Goal: Information Seeking & Learning: Learn about a topic

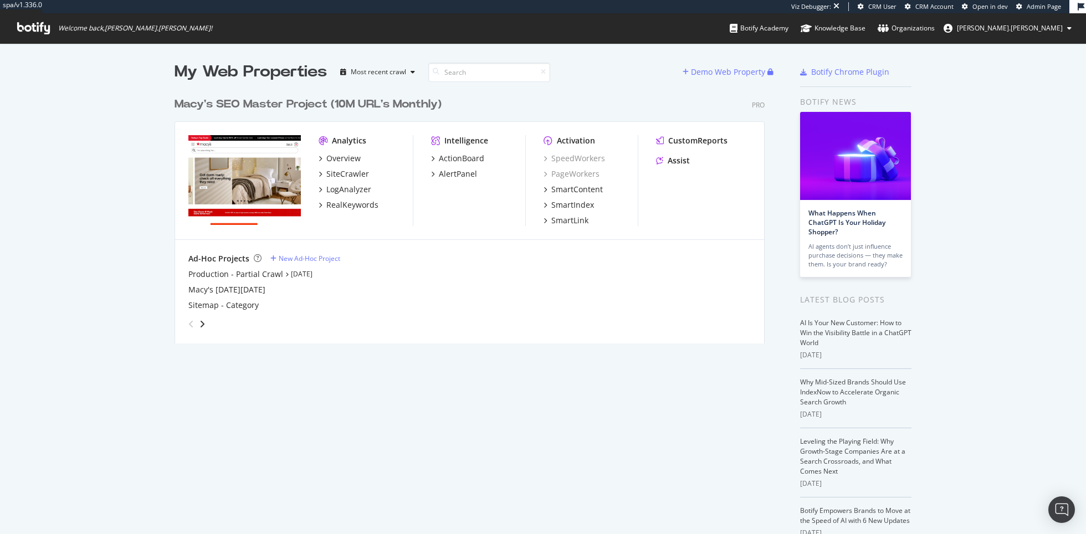
scroll to position [260, 599]
click at [343, 156] on div "Overview" at bounding box center [343, 158] width 34 height 11
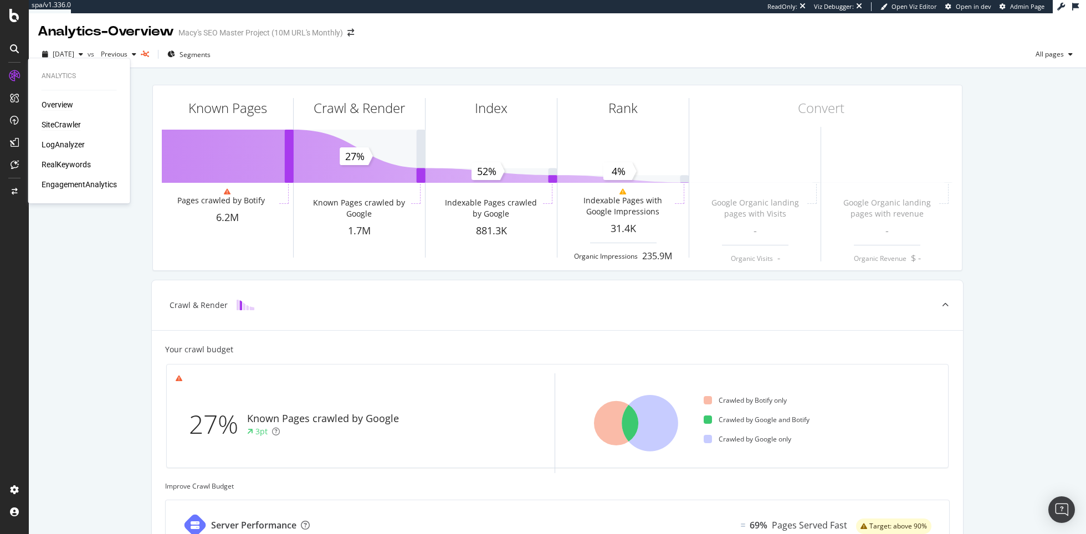
click at [59, 127] on div "SiteCrawler" at bounding box center [61, 124] width 39 height 11
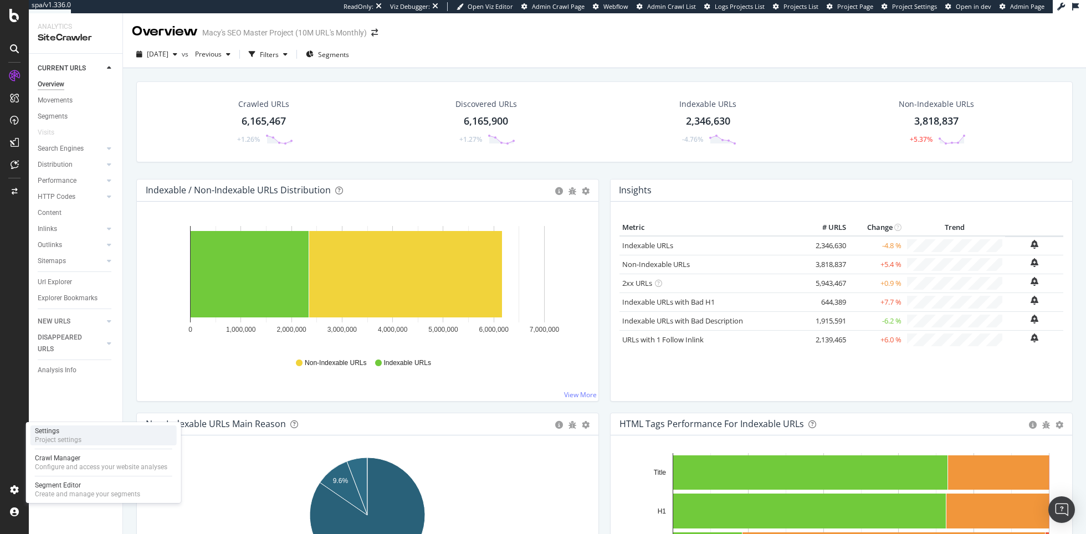
click at [56, 443] on div "Project settings" at bounding box center [58, 439] width 47 height 9
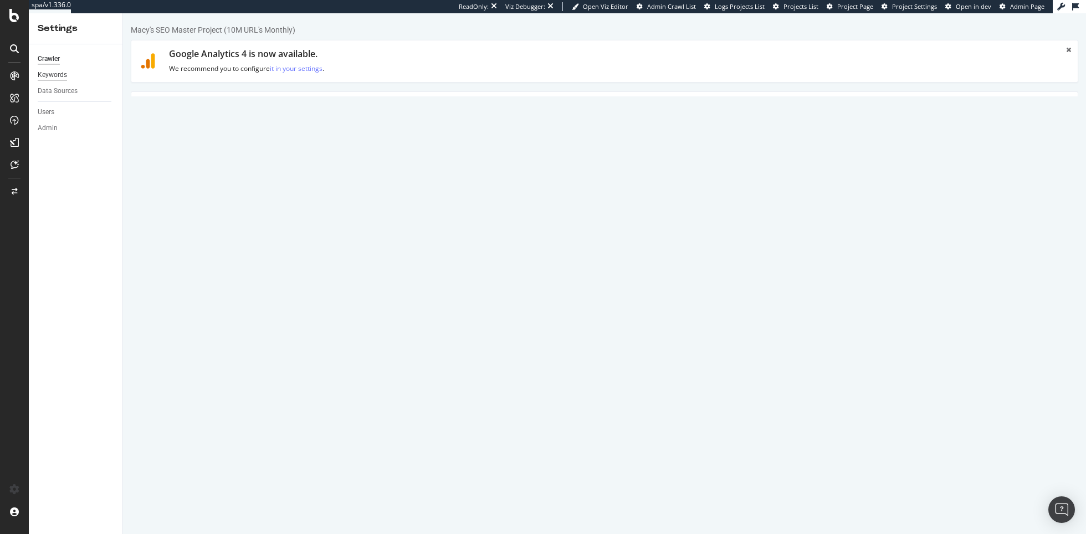
click at [60, 76] on div "Keywords" at bounding box center [52, 75] width 29 height 12
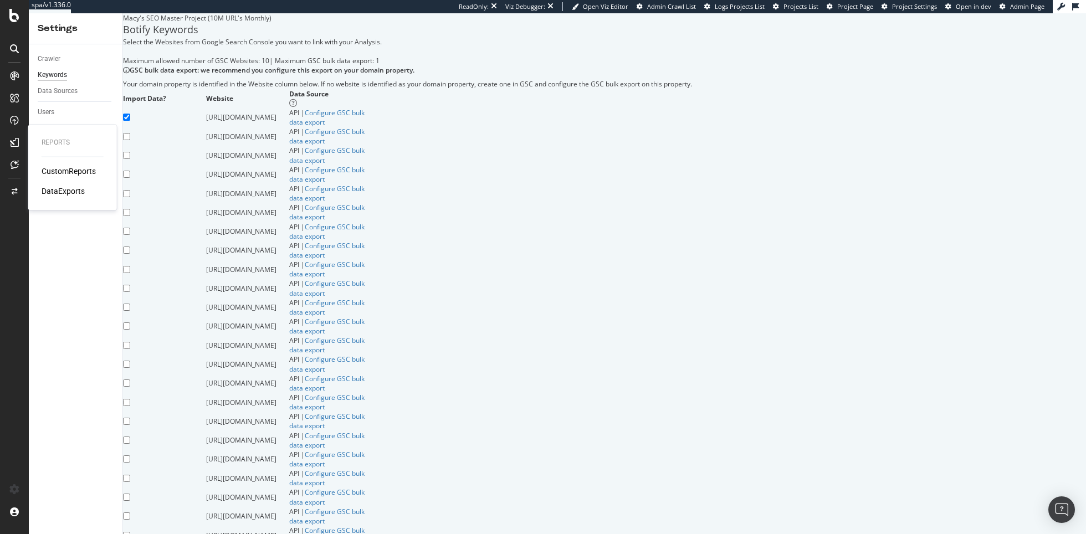
click at [63, 175] on div "CustomReports" at bounding box center [69, 171] width 54 height 11
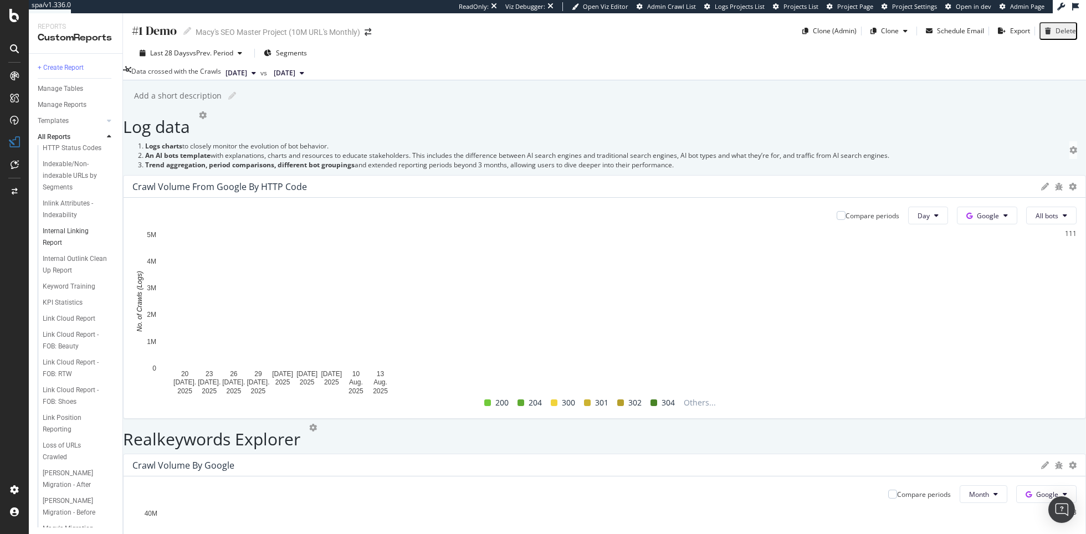
scroll to position [831, 0]
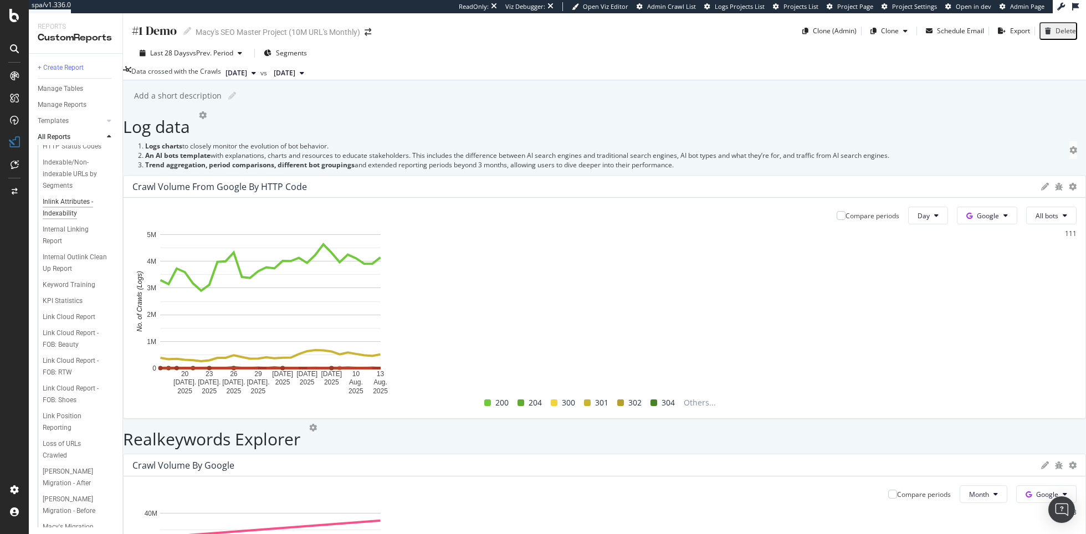
click at [79, 199] on div "Inlink Attributes - Indexability" at bounding box center [75, 207] width 64 height 23
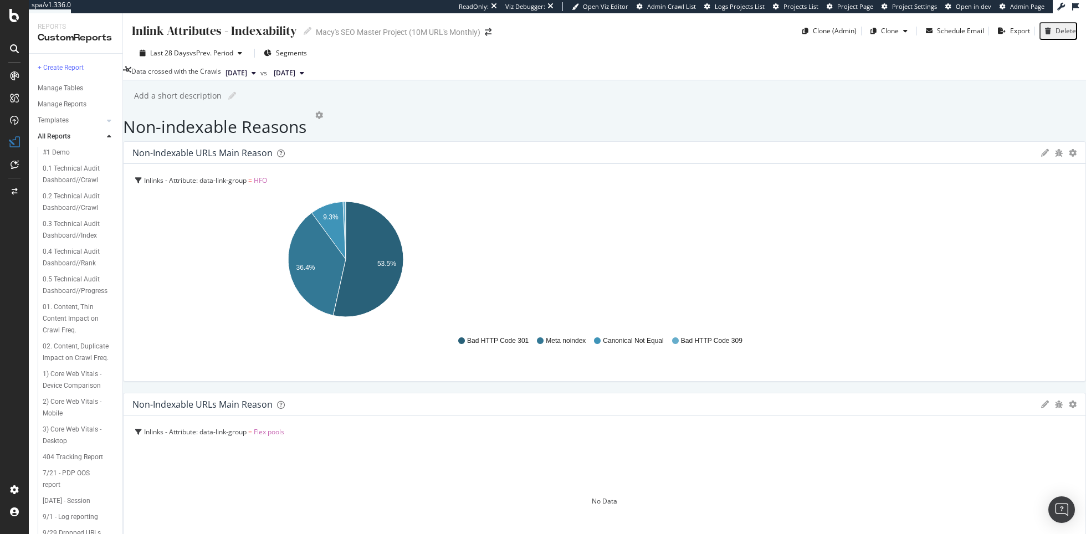
scroll to position [732, 0]
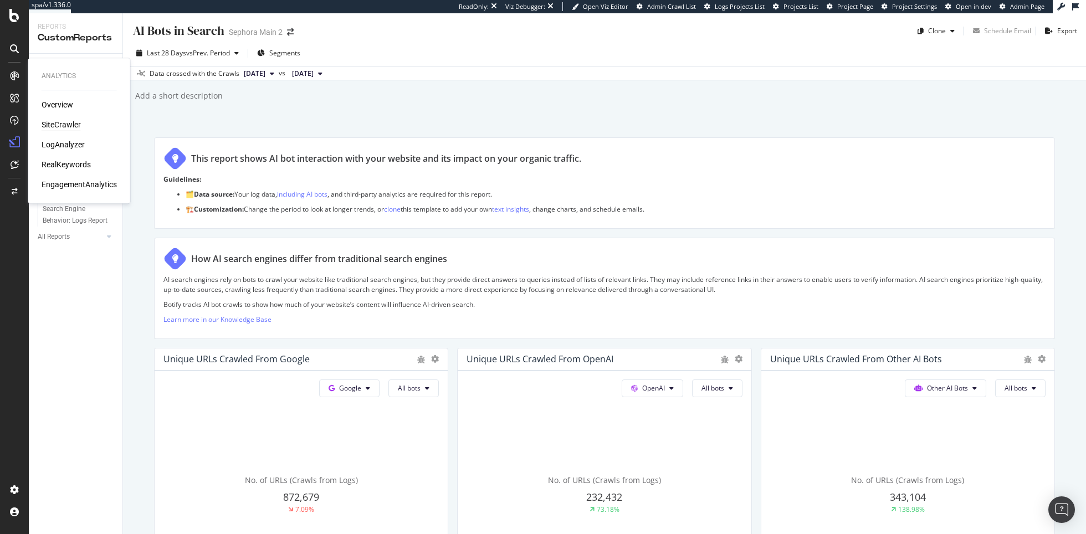
click at [58, 124] on div "SiteCrawler" at bounding box center [61, 124] width 39 height 11
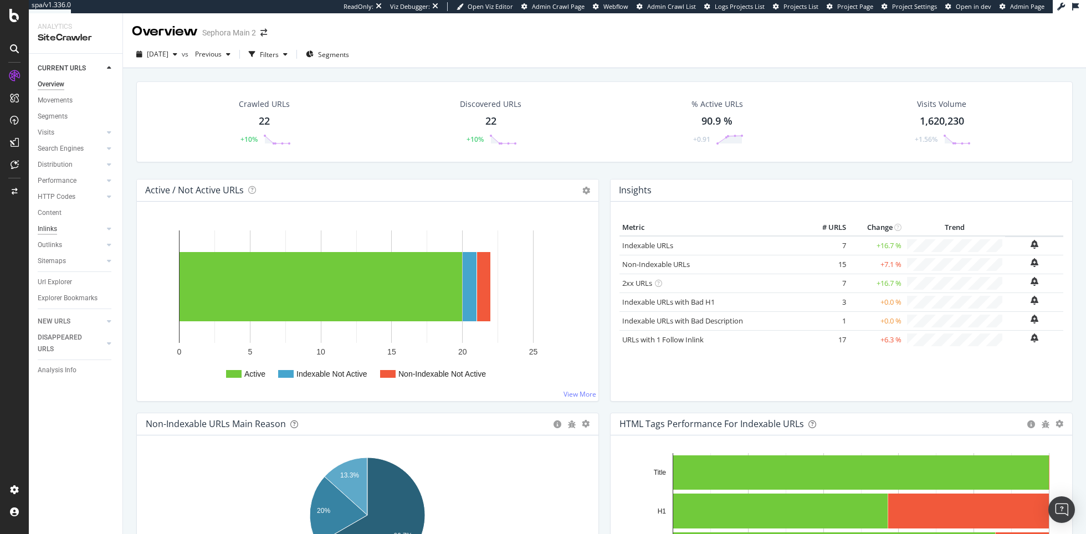
click at [53, 227] on div "Inlinks" at bounding box center [47, 229] width 19 height 12
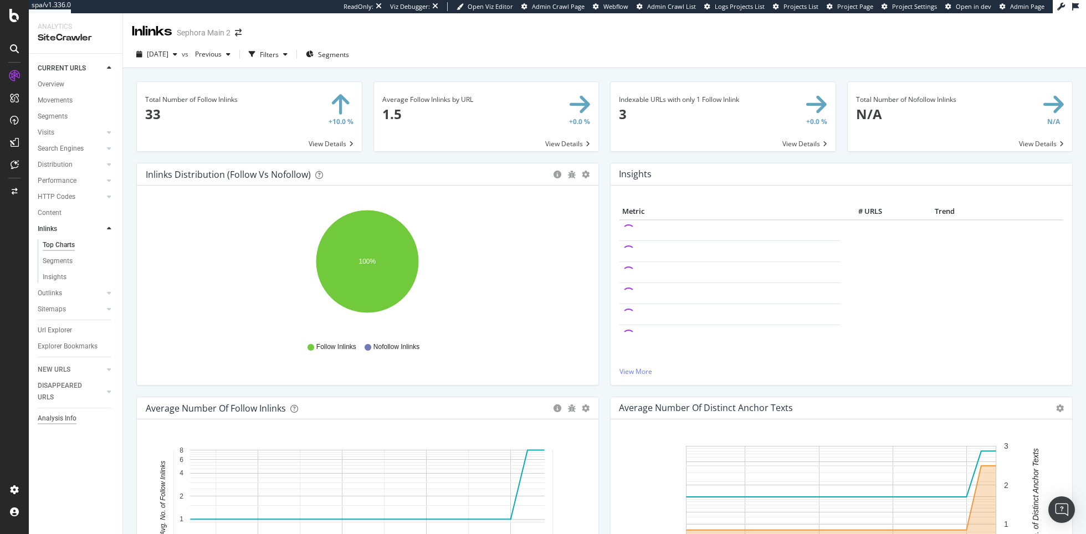
click at [72, 418] on div "Analysis Info" at bounding box center [57, 419] width 39 height 12
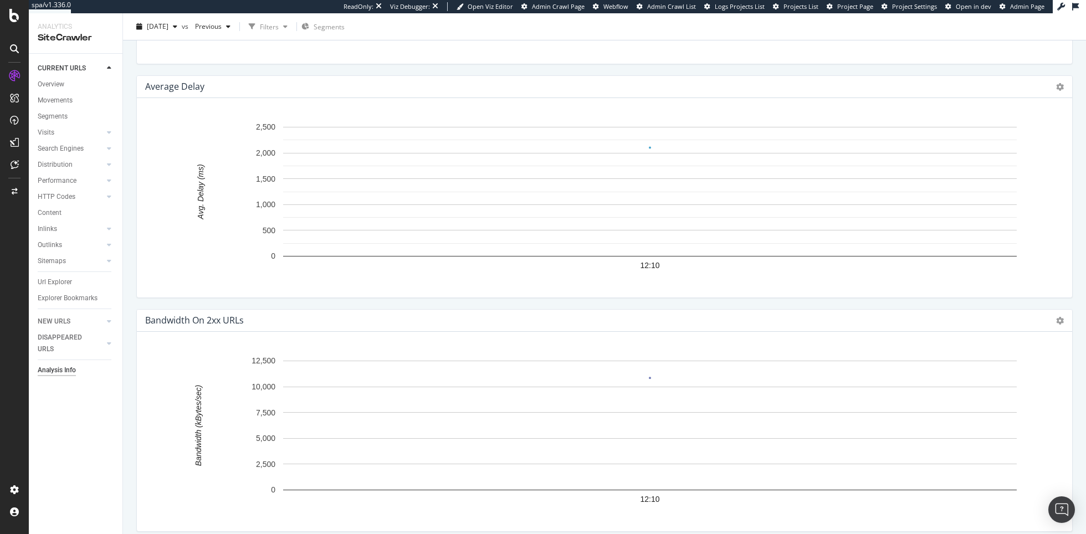
scroll to position [1800, 0]
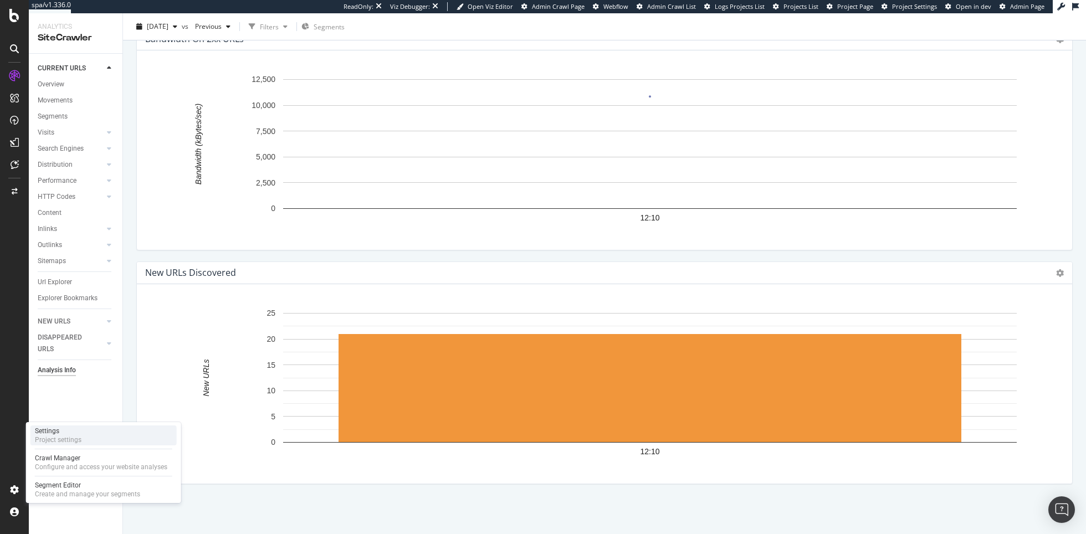
click at [68, 443] on div "Project settings" at bounding box center [58, 439] width 47 height 9
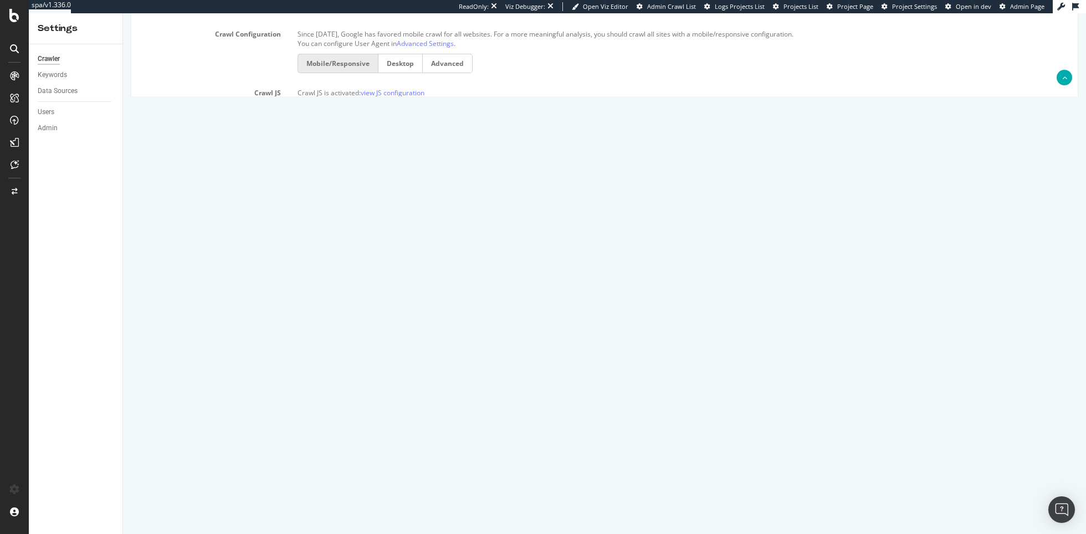
scroll to position [535, 0]
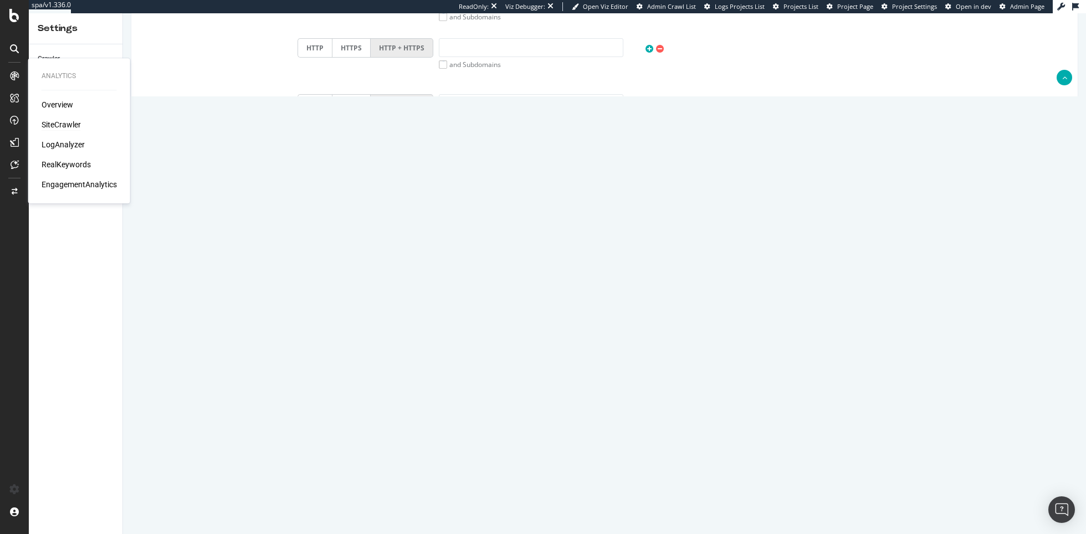
click at [55, 127] on div "SiteCrawler" at bounding box center [61, 124] width 39 height 11
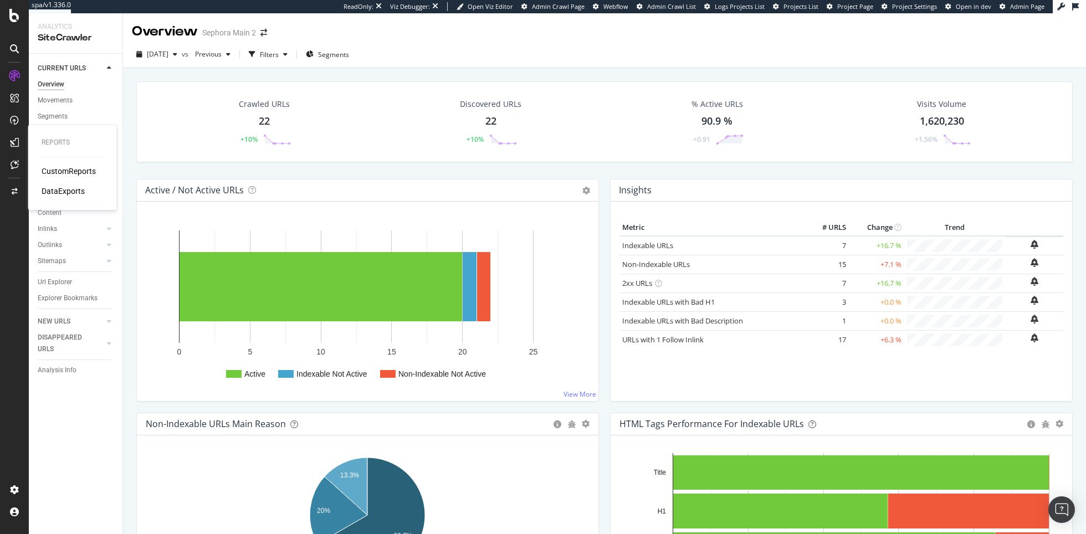
click at [61, 172] on div "CustomReports" at bounding box center [69, 171] width 54 height 11
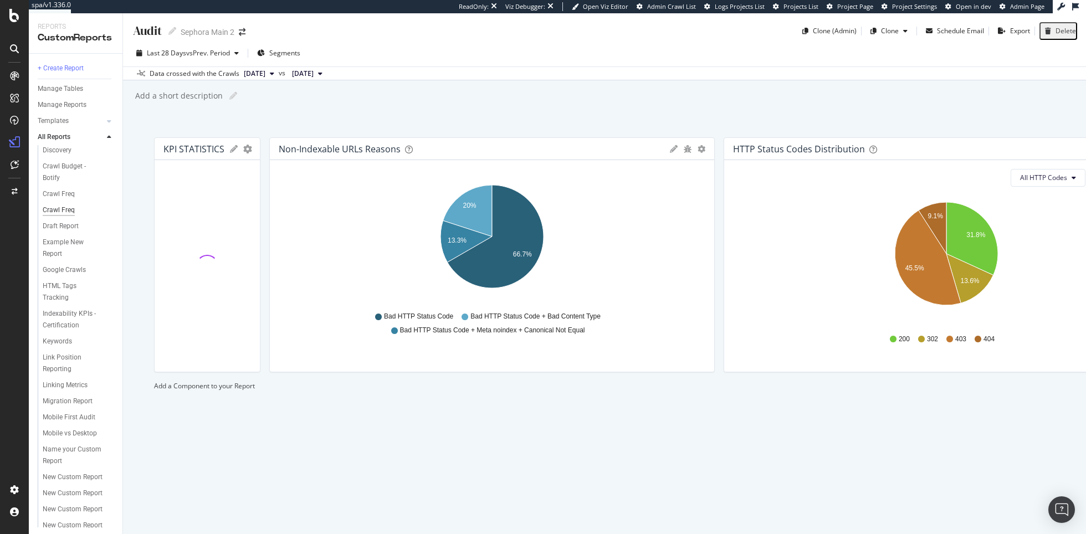
scroll to position [120, 0]
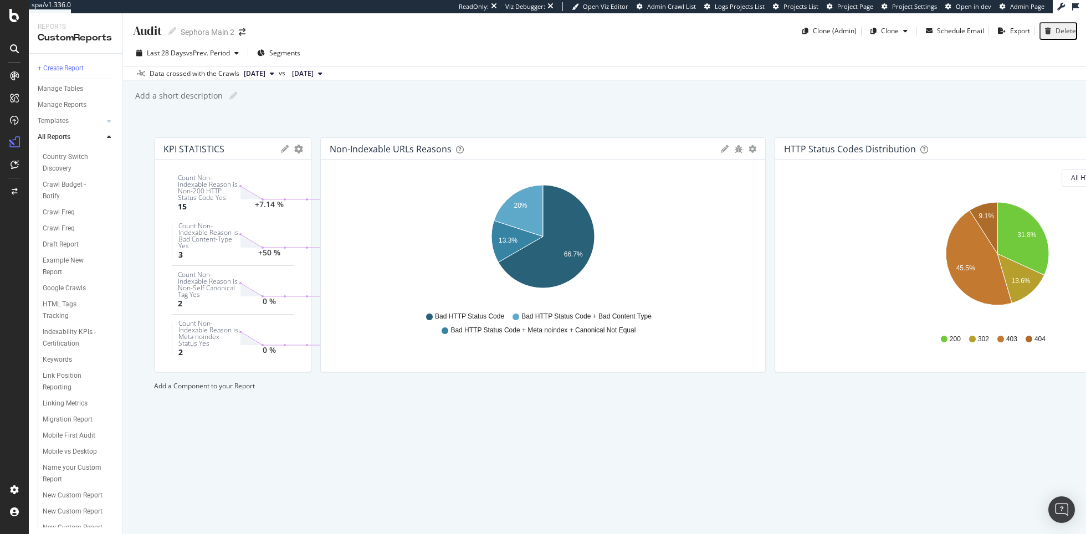
click at [11, 27] on div at bounding box center [14, 267] width 29 height 534
click at [12, 20] on icon at bounding box center [14, 15] width 10 height 13
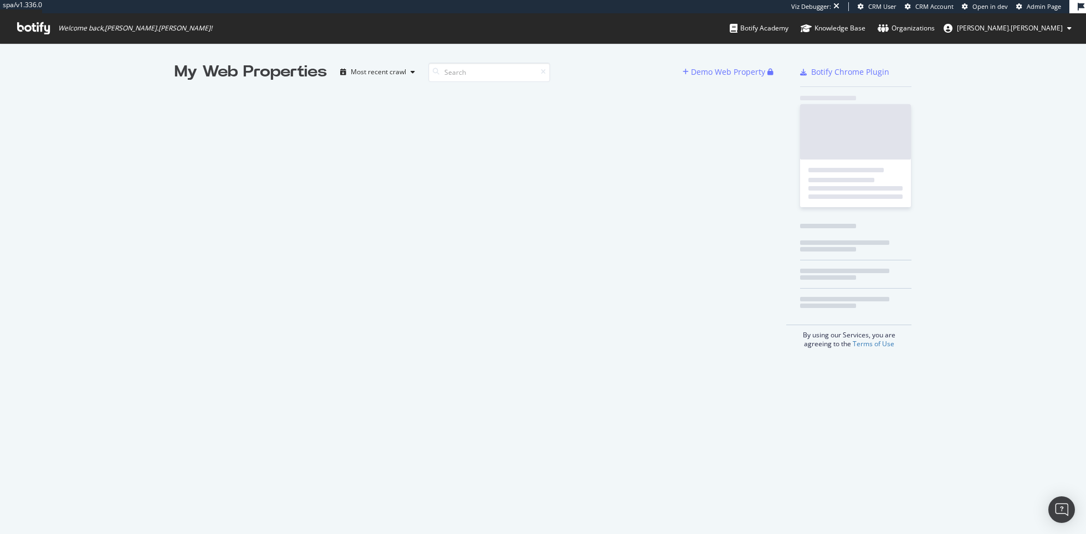
scroll to position [534, 1086]
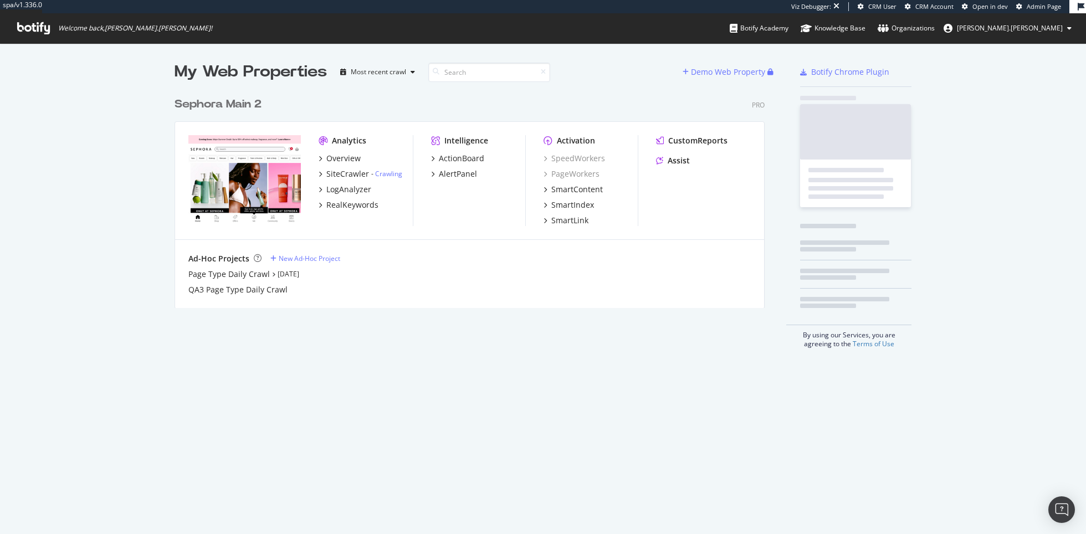
scroll to position [224, 599]
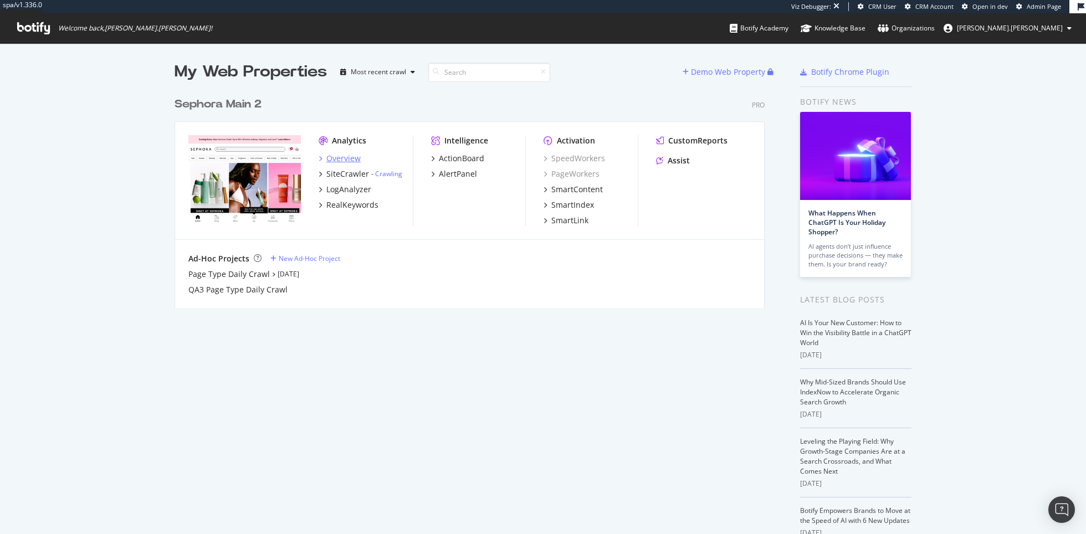
click at [329, 156] on div "Overview" at bounding box center [343, 158] width 34 height 11
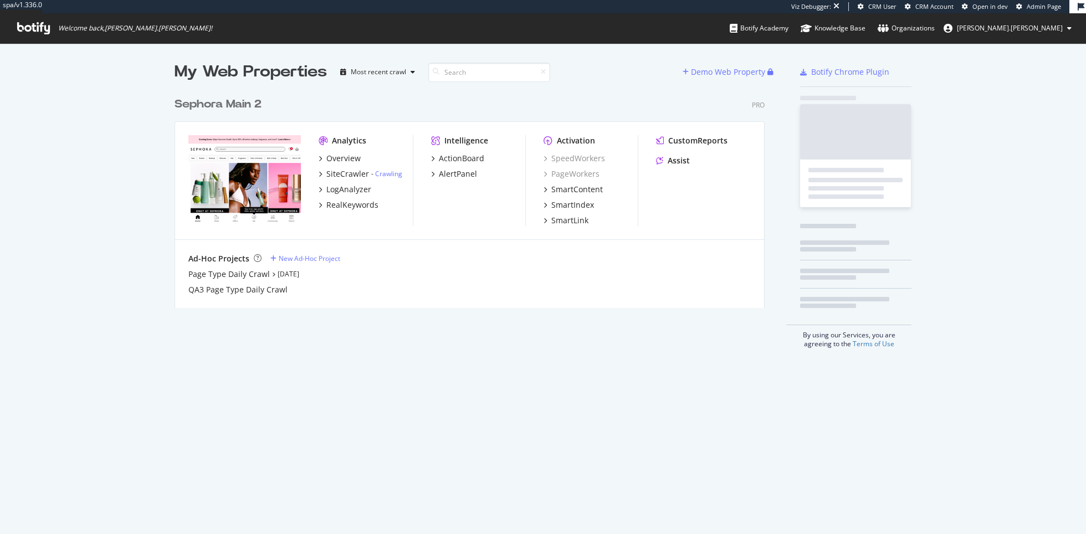
scroll to position [224, 599]
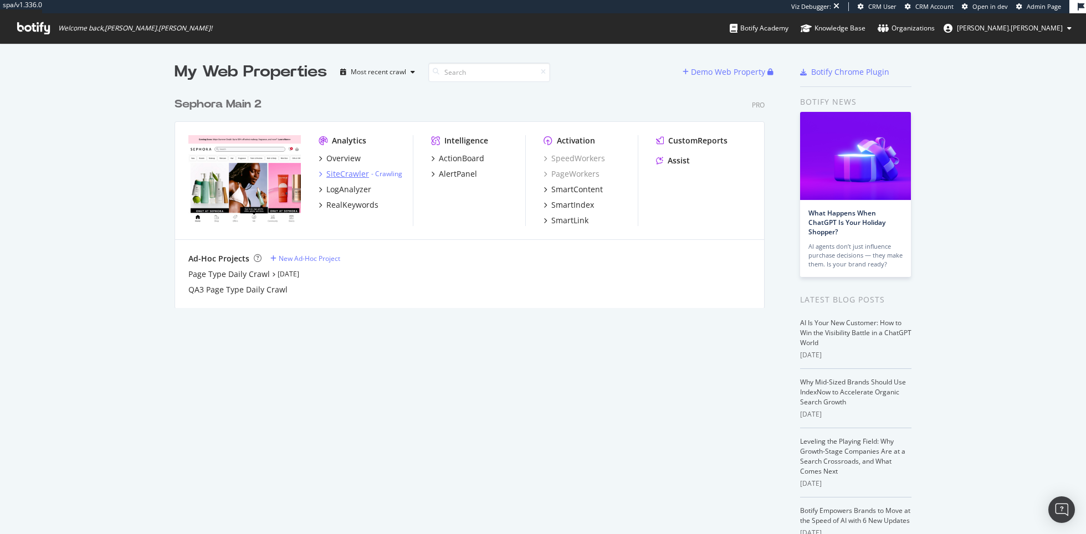
click at [346, 173] on div "SiteCrawler" at bounding box center [347, 173] width 43 height 11
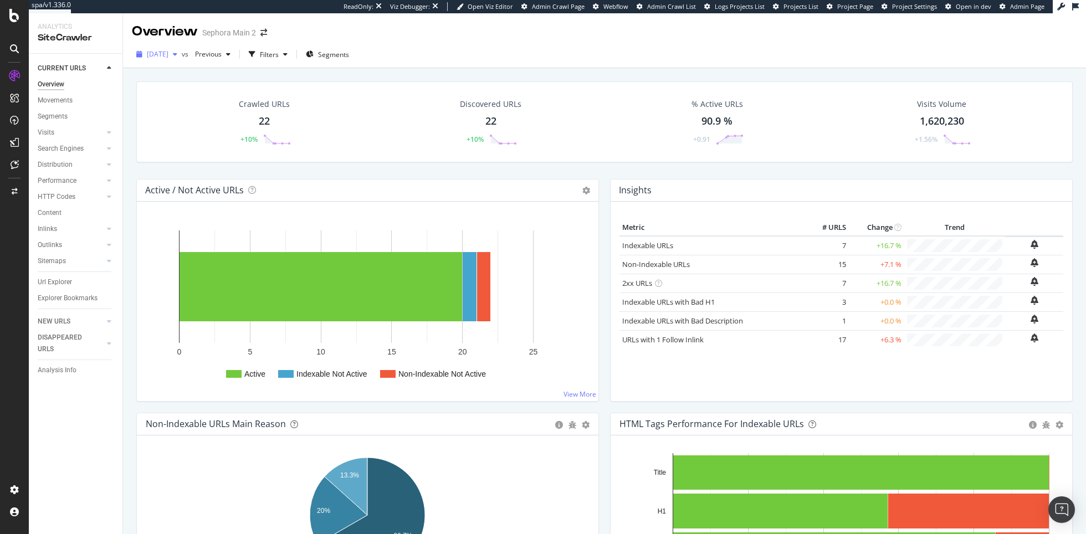
click at [182, 60] on div "2025 Aug. 12th" at bounding box center [157, 54] width 50 height 17
click at [470, 84] on div "Crawled URLs 22 +10% Discovered URLs 22 +10% % Active URLs 90.9 % +0.91 Visits …" at bounding box center [604, 121] width 936 height 81
click at [65, 166] on div "RealKeywords" at bounding box center [66, 164] width 49 height 11
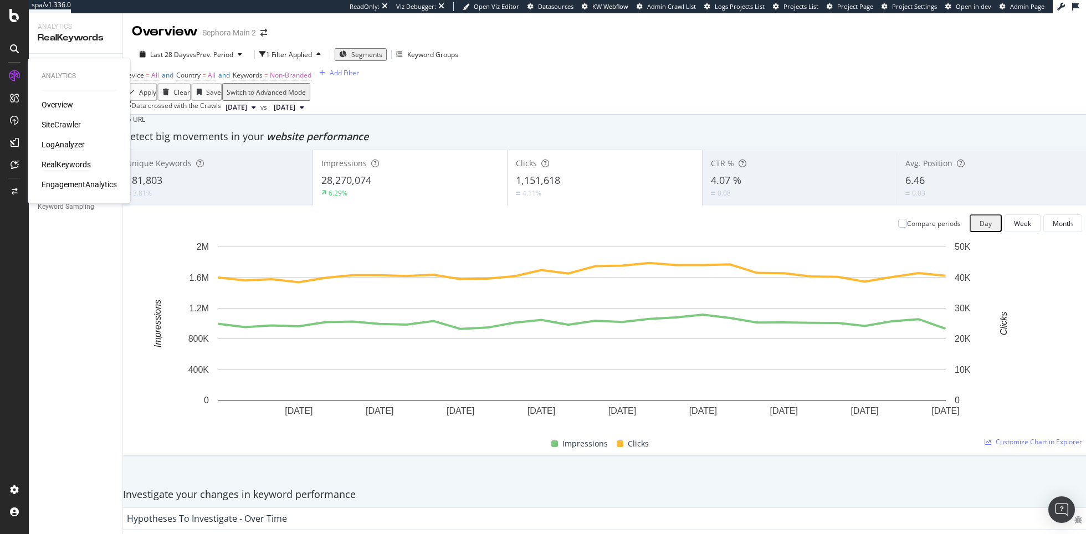
click at [71, 147] on div "LogAnalyzer" at bounding box center [63, 144] width 43 height 11
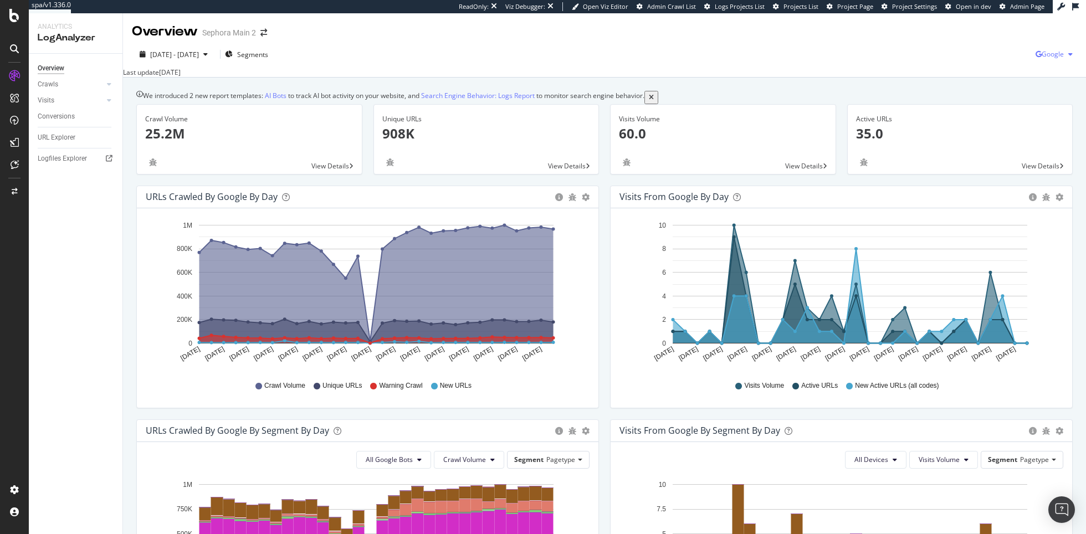
click at [1054, 55] on span "Google" at bounding box center [1052, 53] width 22 height 9
click at [284, 100] on link "AI Bots" at bounding box center [276, 95] width 22 height 9
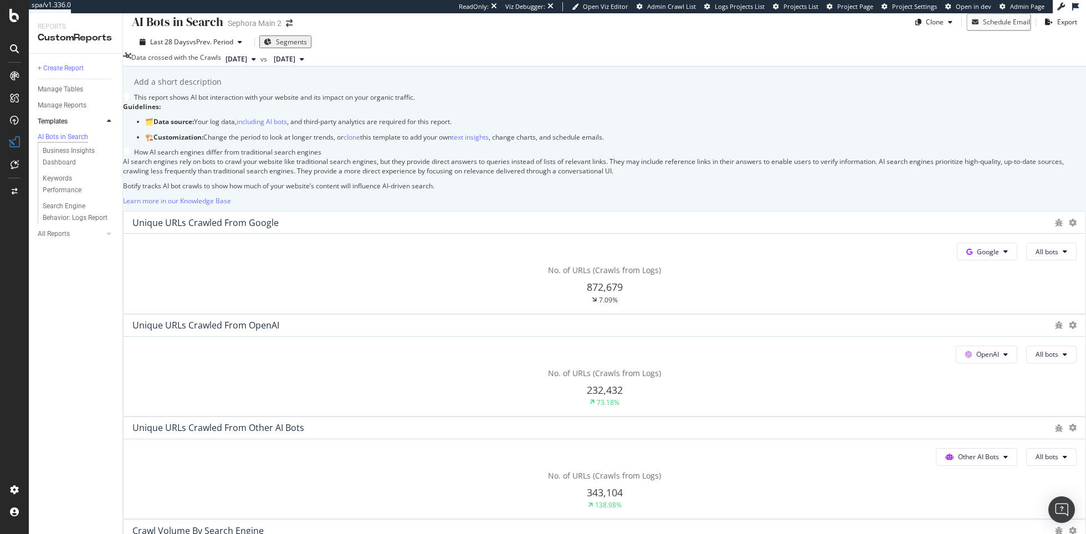
scroll to position [16, 0]
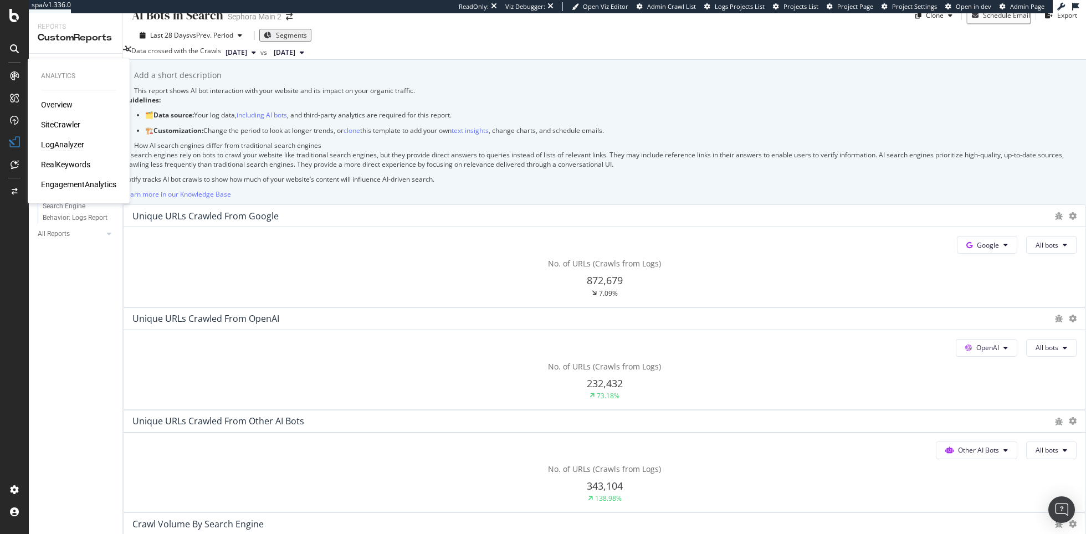
click at [76, 146] on div "LogAnalyzer" at bounding box center [62, 144] width 43 height 11
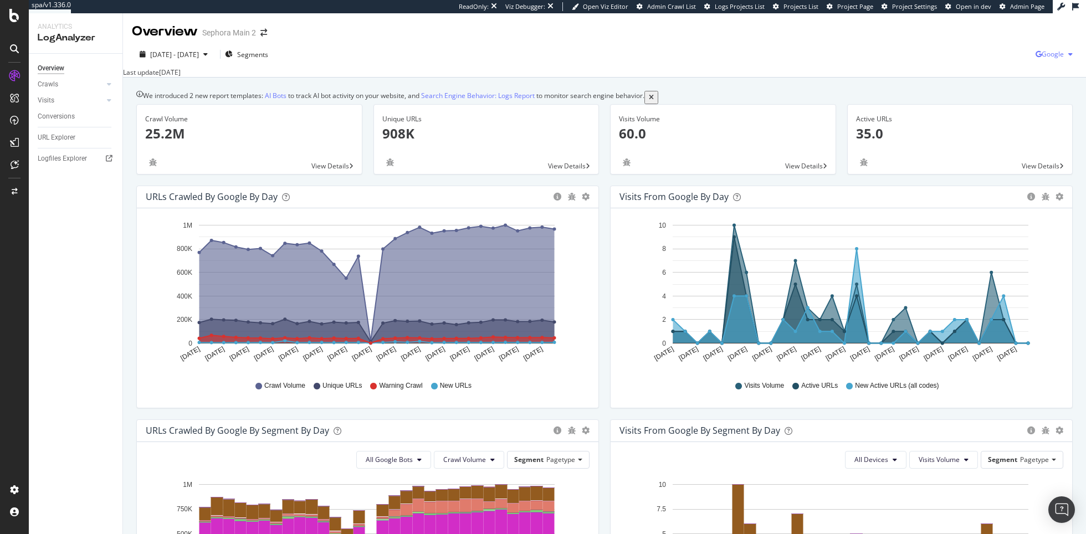
click at [1059, 52] on span "Google" at bounding box center [1052, 53] width 22 height 9
click at [1011, 84] on span "Other AI Bots" at bounding box center [996, 85] width 41 height 10
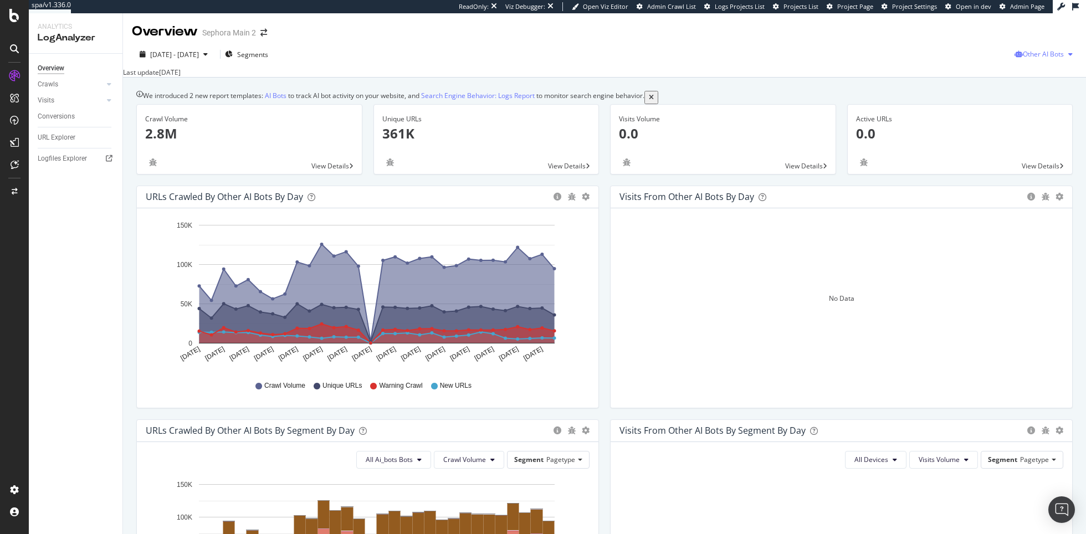
click at [1044, 59] on span "Other AI Bots" at bounding box center [1043, 53] width 41 height 9
click at [979, 29] on div "Google" at bounding box center [965, 24] width 79 height 16
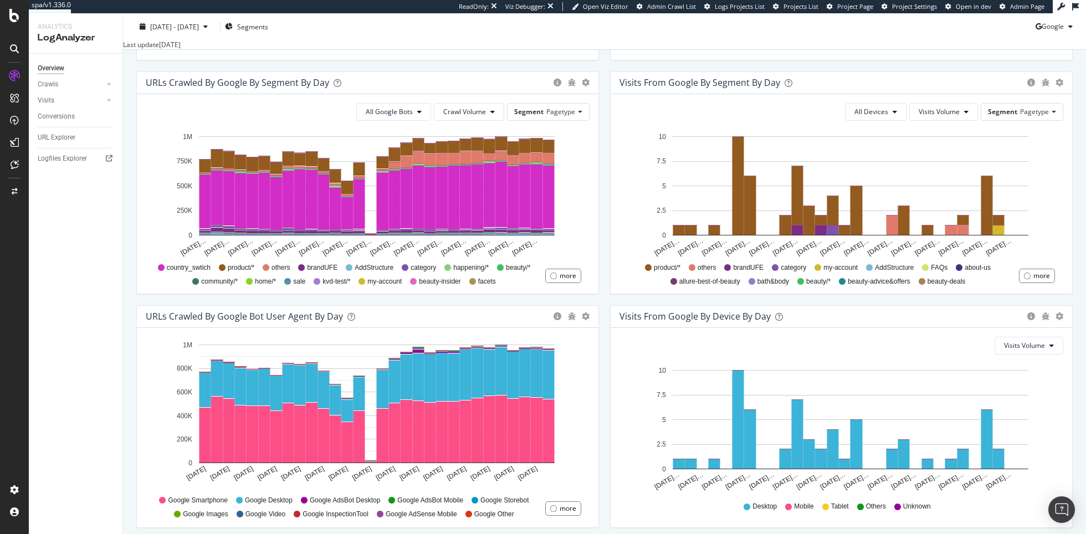
scroll to position [401, 0]
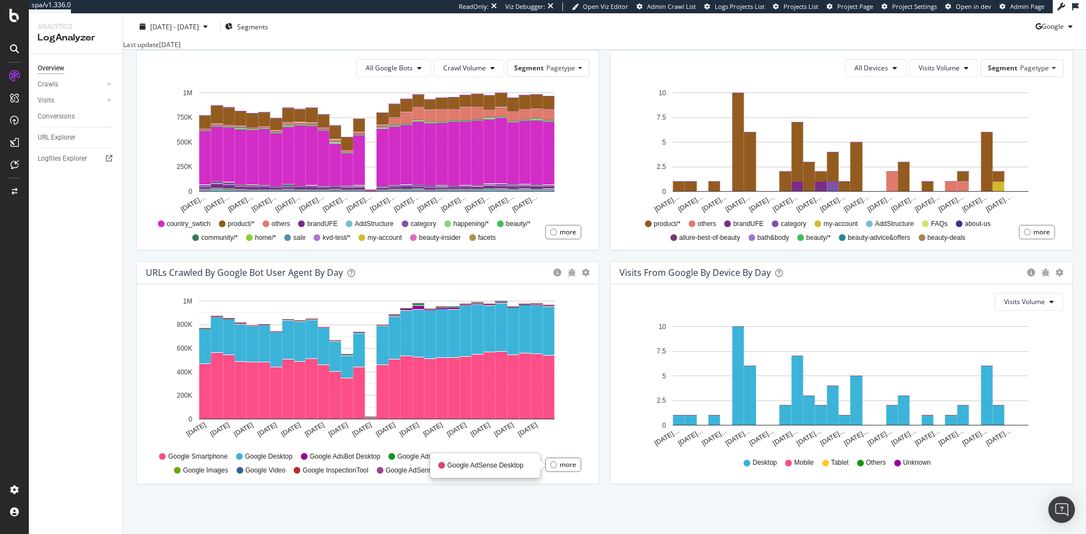
click at [555, 466] on div at bounding box center [553, 464] width 7 height 7
click at [11, 168] on icon at bounding box center [15, 164] width 8 height 9
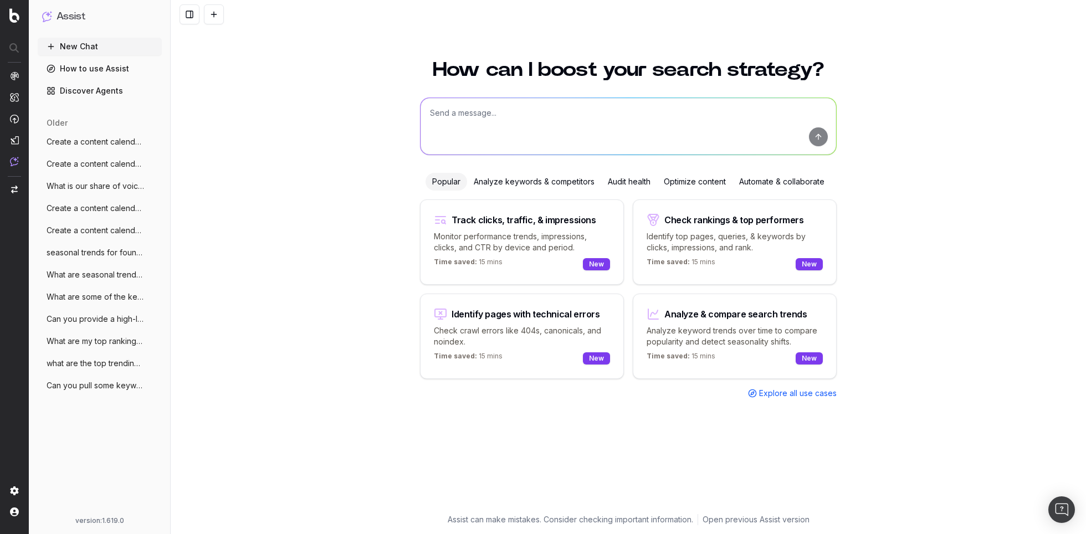
click at [470, 117] on textarea at bounding box center [627, 126] width 415 height 56
type textarea "analyze my share of voice for makeup with spf"
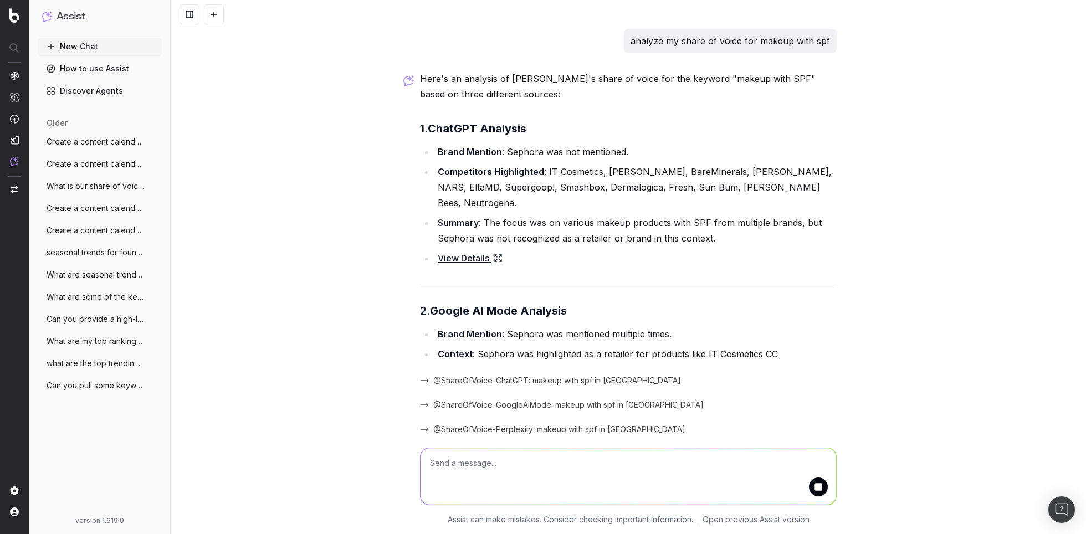
scroll to position [11, 0]
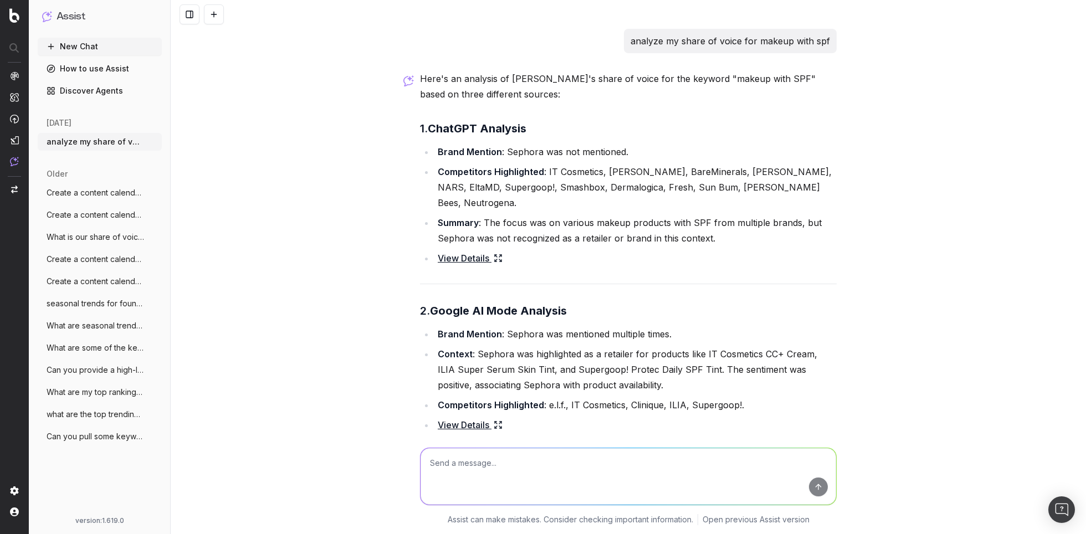
click at [464, 250] on link "View Details" at bounding box center [470, 258] width 65 height 16
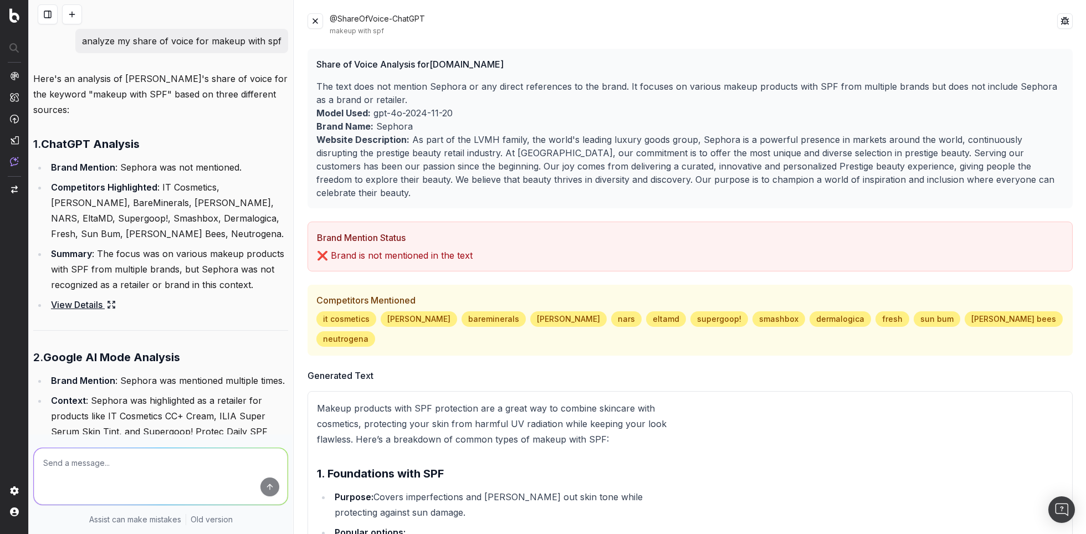
click at [315, 22] on button at bounding box center [315, 21] width 16 height 16
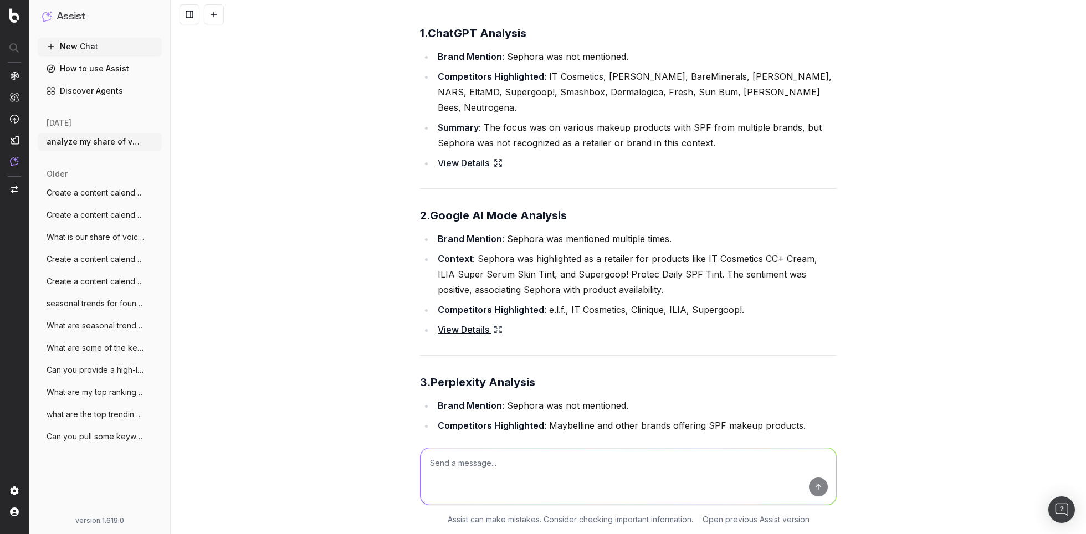
scroll to position [164, 0]
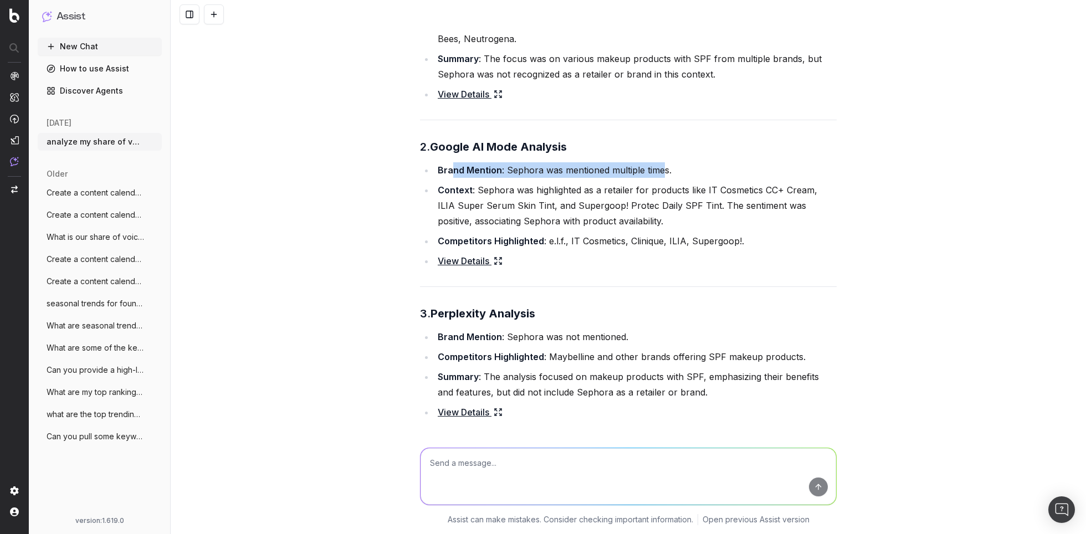
drag, startPoint x: 451, startPoint y: 154, endPoint x: 665, endPoint y: 153, distance: 213.3
click at [665, 162] on li "Brand Mention : Sephora was mentioned multiple times." at bounding box center [635, 170] width 402 height 16
click at [470, 253] on link "View Details" at bounding box center [470, 261] width 65 height 16
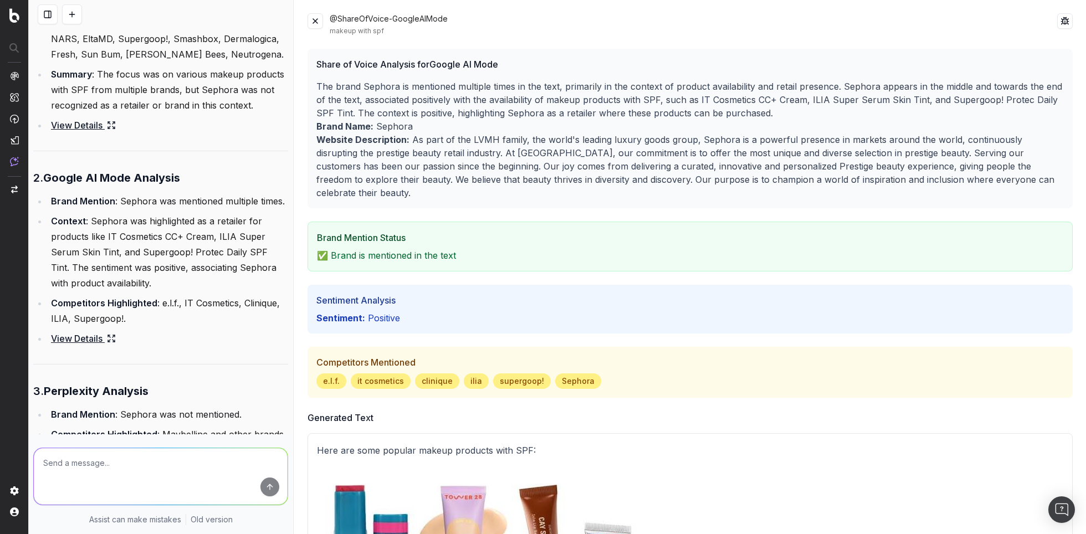
click at [315, 19] on button at bounding box center [315, 21] width 16 height 16
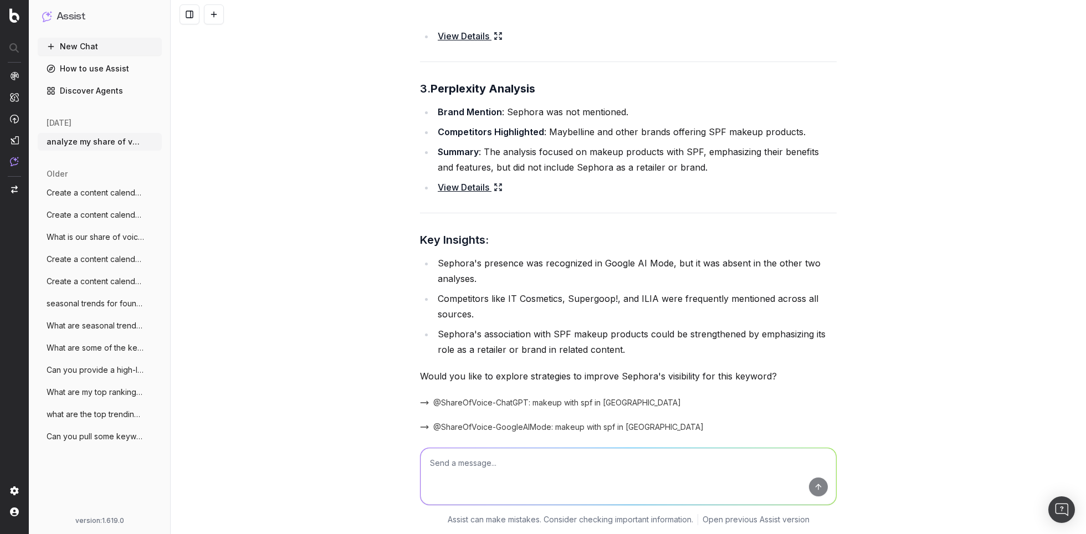
scroll to position [444, 0]
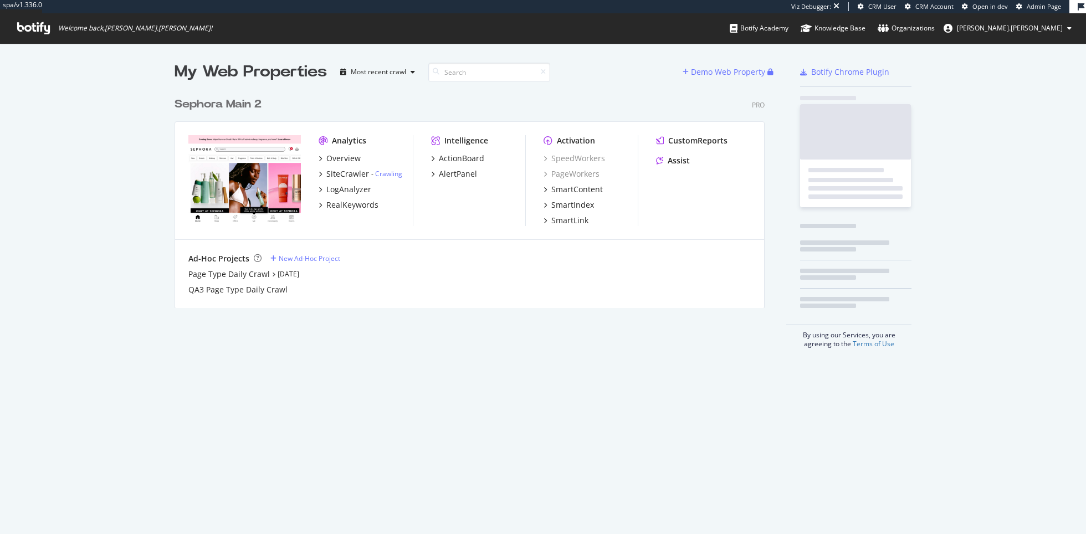
scroll to position [225, 598]
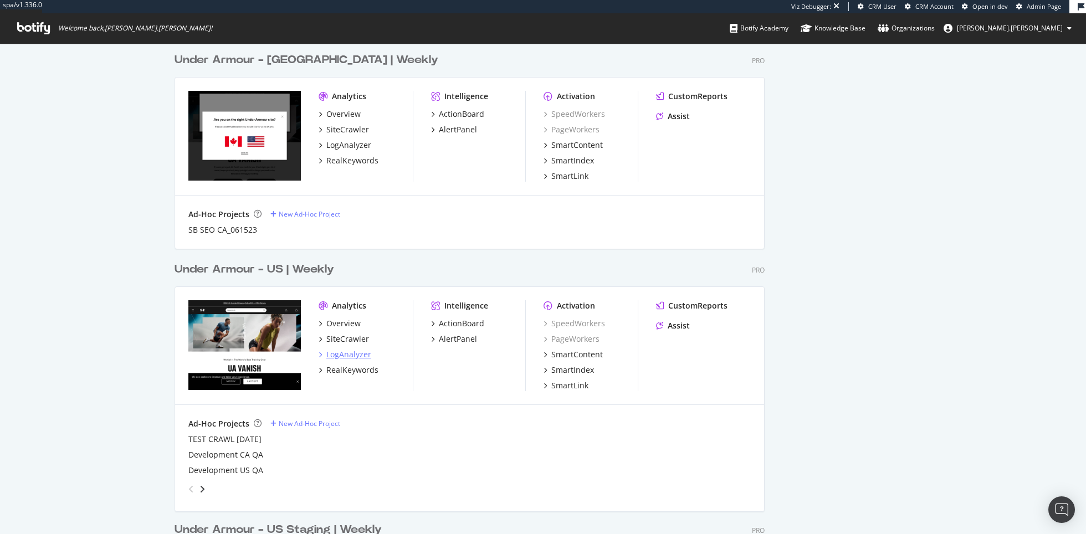
scroll to position [740, 0]
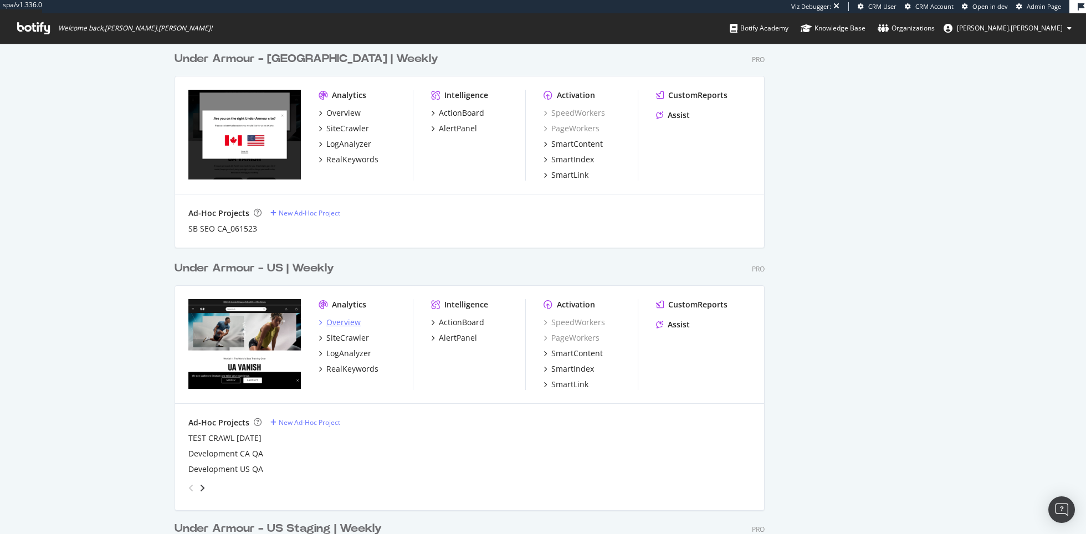
click at [340, 323] on div "Overview" at bounding box center [343, 322] width 34 height 11
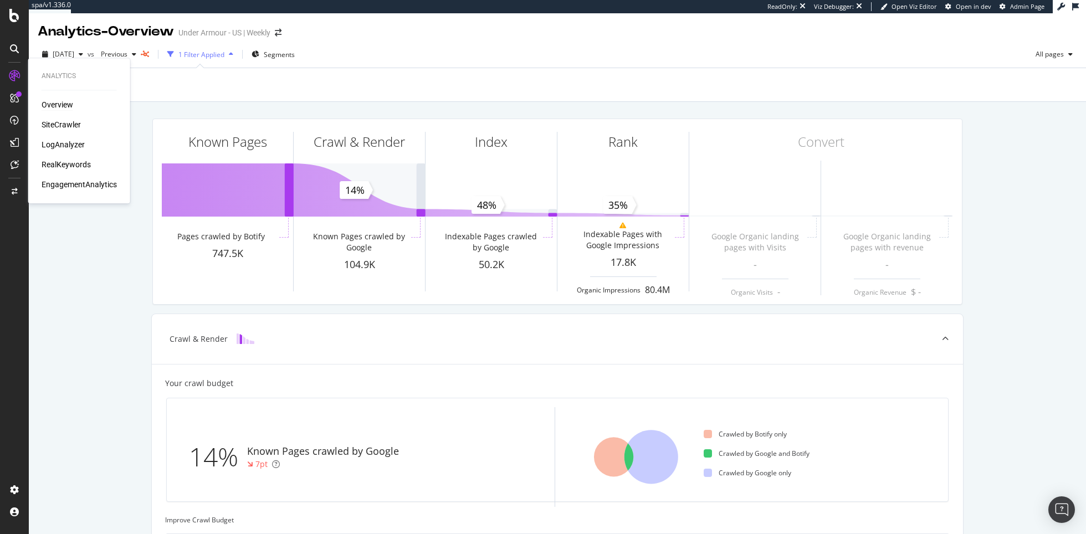
click at [56, 106] on div "Overview" at bounding box center [58, 104] width 32 height 11
click at [58, 124] on div "SiteCrawler" at bounding box center [61, 124] width 39 height 11
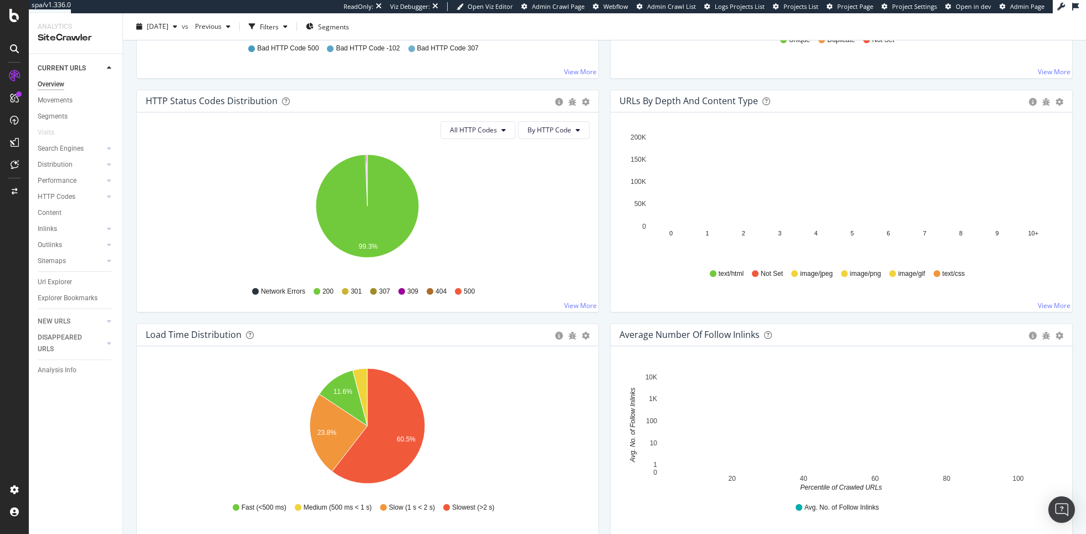
scroll to position [600, 0]
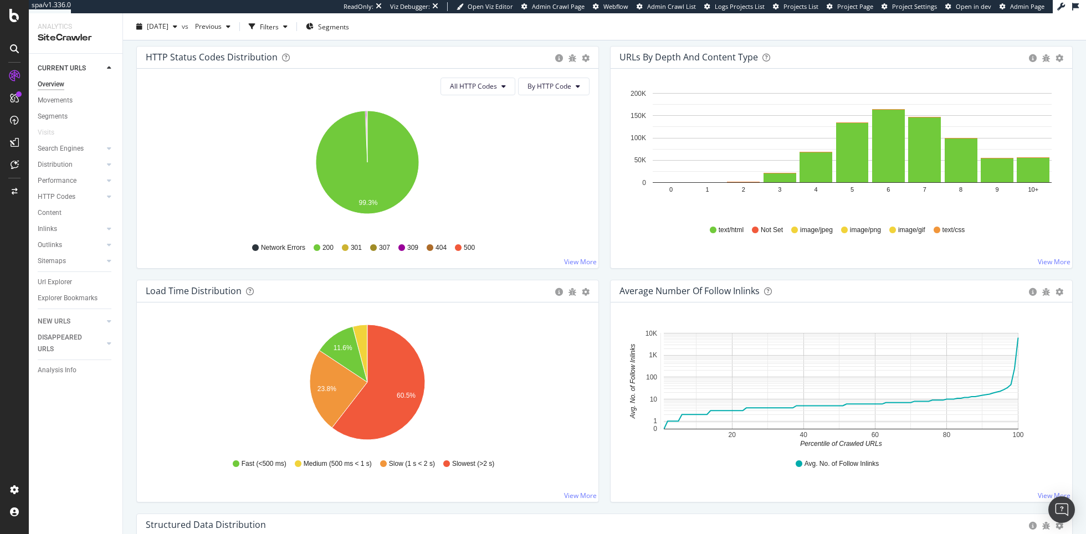
click at [305, 319] on div "Hold CMD (⌘) while clicking to filter the report. 11.6% 23.8% 60.5% HTML Load T…" at bounding box center [367, 401] width 461 height 199
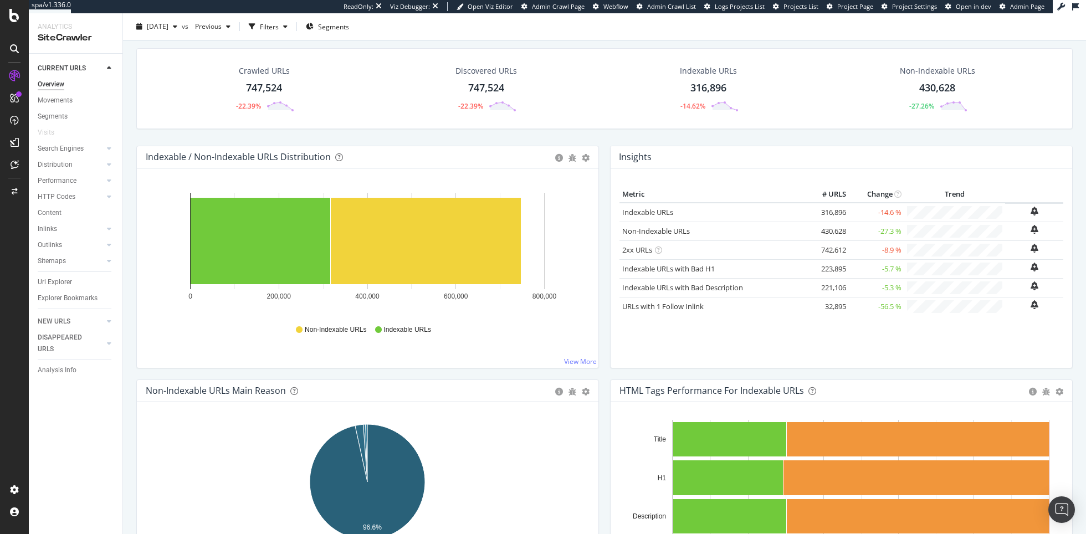
scroll to position [0, 0]
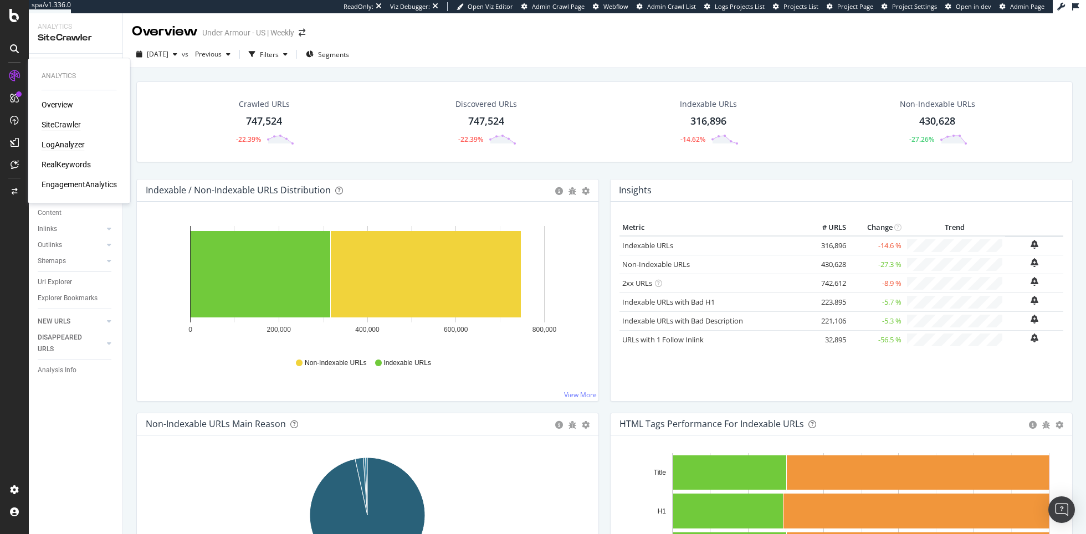
click at [72, 141] on div "LogAnalyzer" at bounding box center [63, 144] width 43 height 11
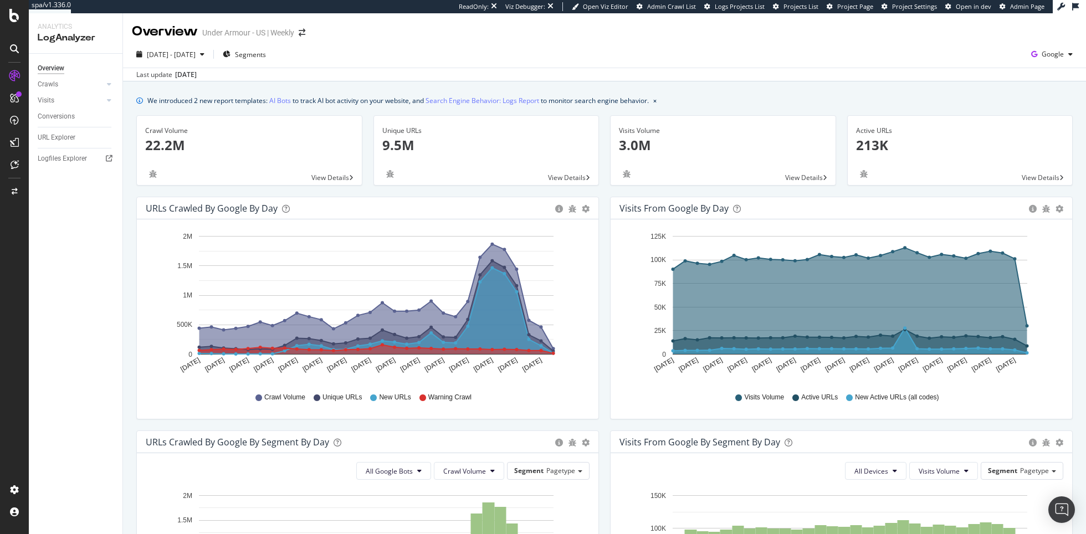
click at [16, 73] on icon at bounding box center [14, 75] width 11 height 11
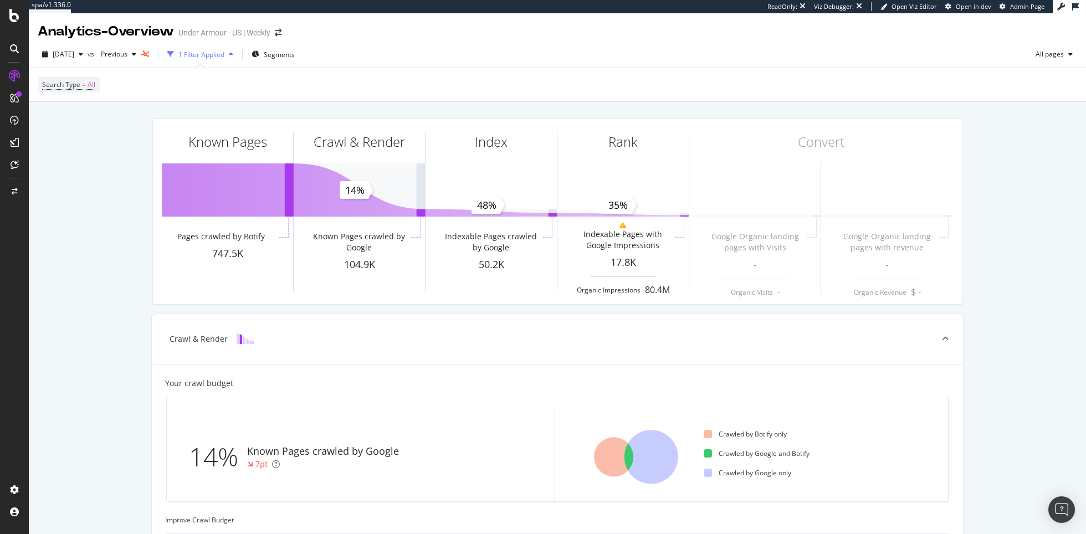
click at [14, 19] on icon at bounding box center [14, 15] width 10 height 13
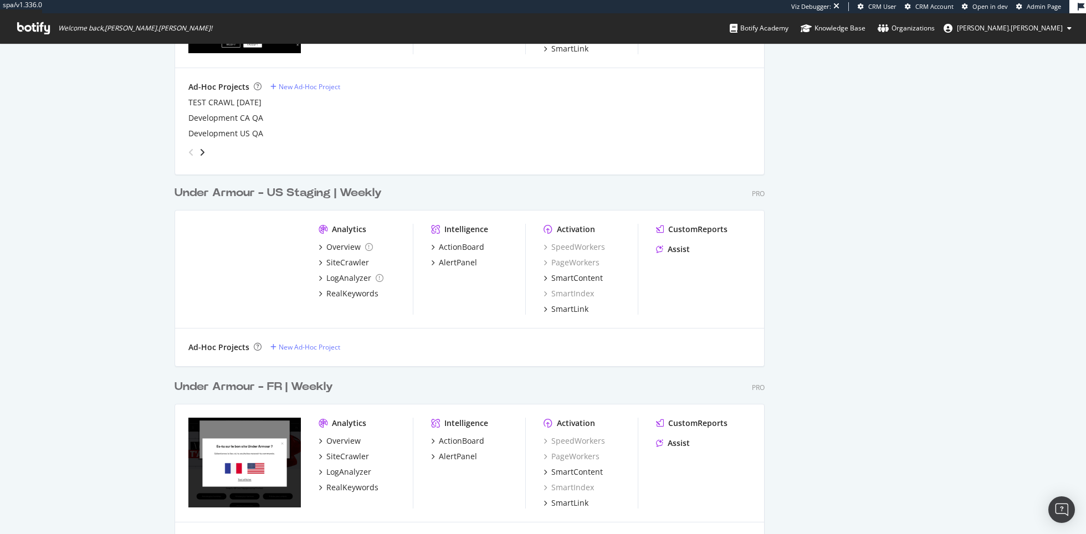
scroll to position [1363, 0]
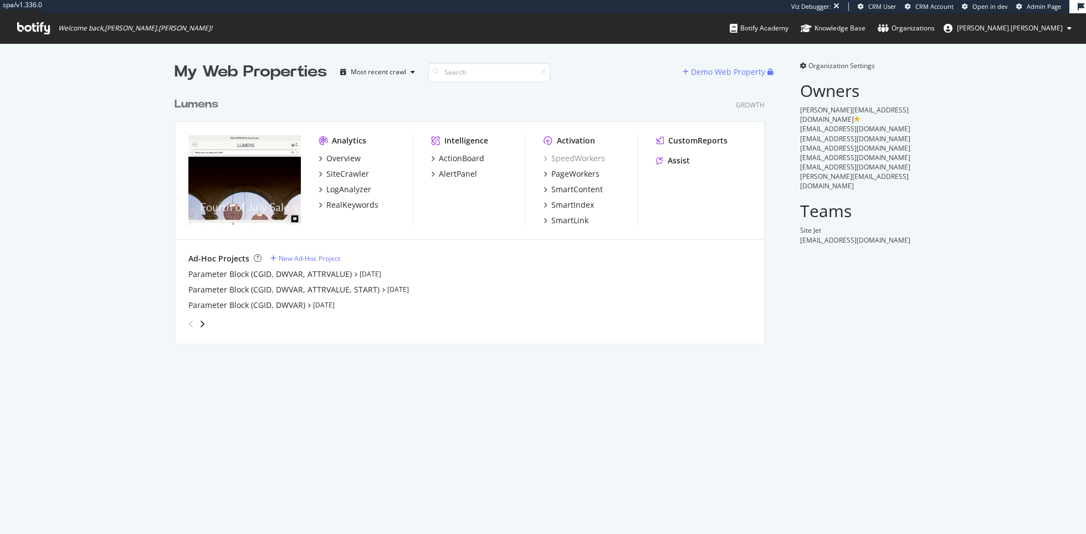
scroll to position [260, 598]
click at [352, 156] on div "Overview" at bounding box center [343, 158] width 34 height 11
